Goal: Find contact information: Find contact information

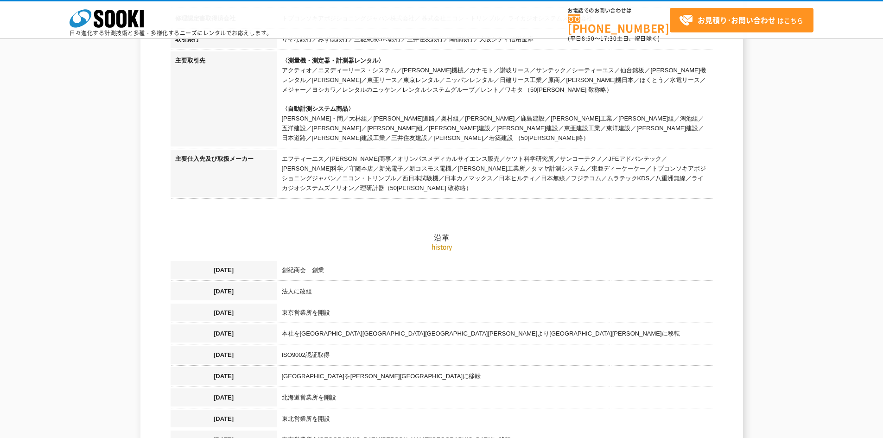
scroll to position [510, 0]
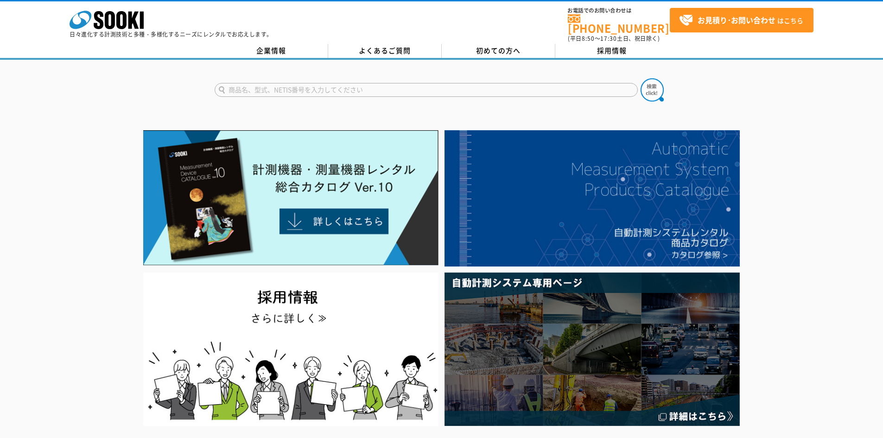
click at [648, 19] on link "[PHONE_NUMBER]" at bounding box center [619, 23] width 102 height 19
click at [291, 47] on link "企業情報" at bounding box center [272, 51] width 114 height 14
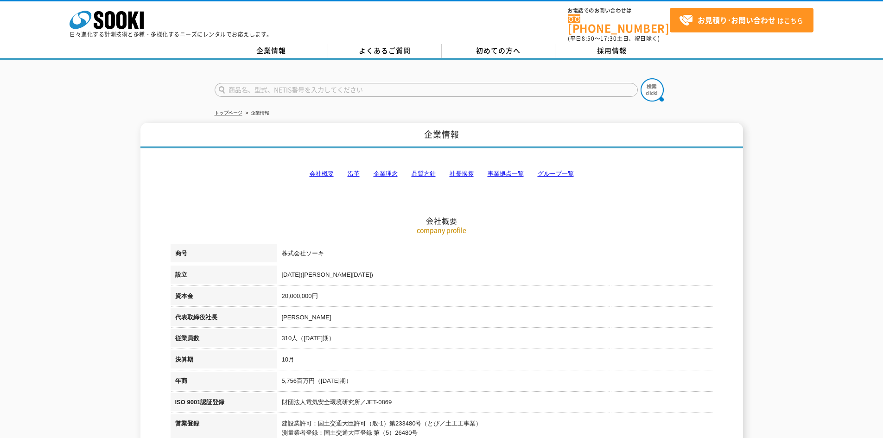
click at [499, 170] on link "事業拠点一覧" at bounding box center [506, 173] width 36 height 7
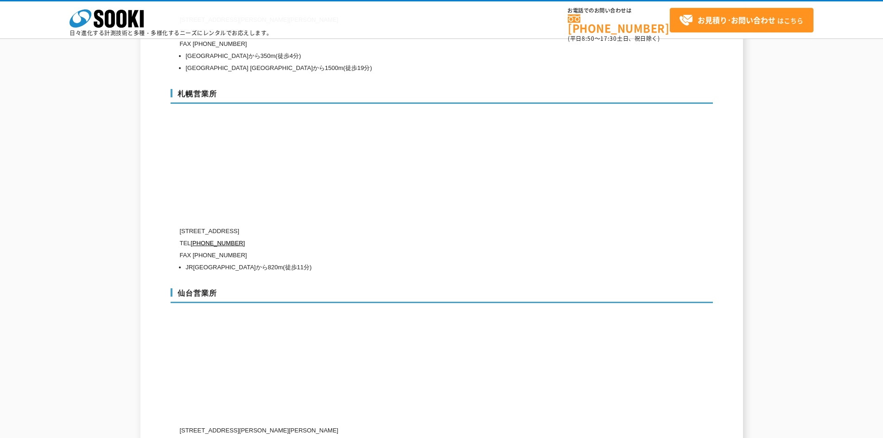
scroll to position [2742, 0]
